Goal: Task Accomplishment & Management: Use online tool/utility

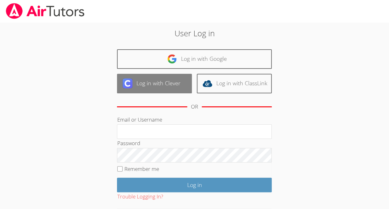
click at [155, 84] on link "Log in with Clever" at bounding box center [154, 84] width 75 height 20
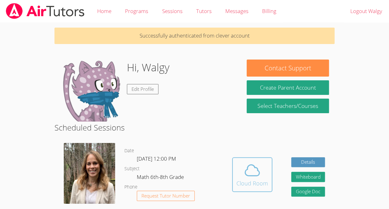
click at [232, 166] on button "Cloud Room" at bounding box center [252, 174] width 40 height 35
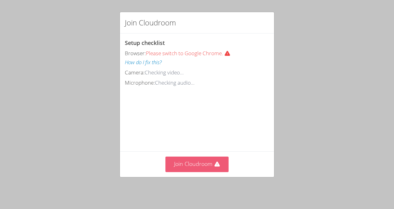
click at [214, 164] on icon at bounding box center [216, 163] width 5 height 5
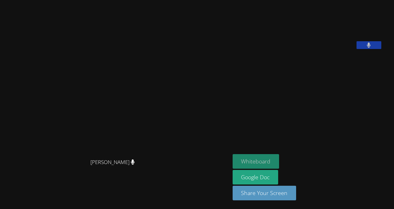
click at [233, 163] on button "Whiteboard" at bounding box center [256, 161] width 47 height 15
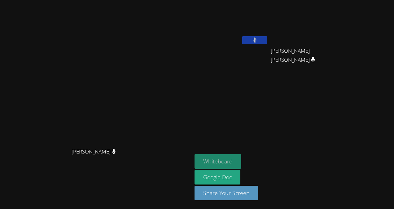
click at [241, 161] on button "Whiteboard" at bounding box center [218, 161] width 47 height 15
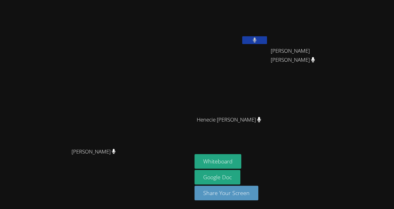
click at [267, 41] on button at bounding box center [254, 40] width 25 height 8
click at [344, 128] on div "Walgy Nissage Eloar Dowendjina Louis Chery Eloar Dowendjina Louis Chery Henecie…" at bounding box center [270, 69] width 150 height 135
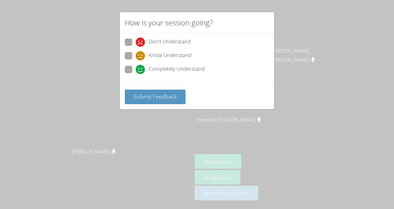
click at [136, 69] on icon at bounding box center [140, 69] width 9 height 9
click at [136, 69] on input "Completely Understand" at bounding box center [138, 68] width 5 height 5
radio input "true"
click at [157, 97] on span "Submit Feedback" at bounding box center [154, 96] width 43 height 7
